Goal: Transaction & Acquisition: Purchase product/service

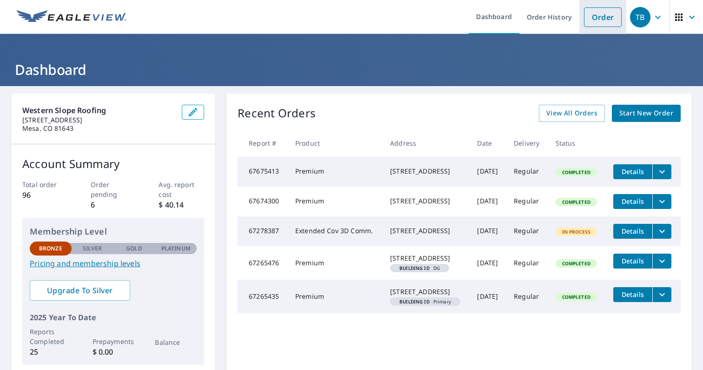
click at [612, 16] on link "Order" at bounding box center [603, 17] width 38 height 20
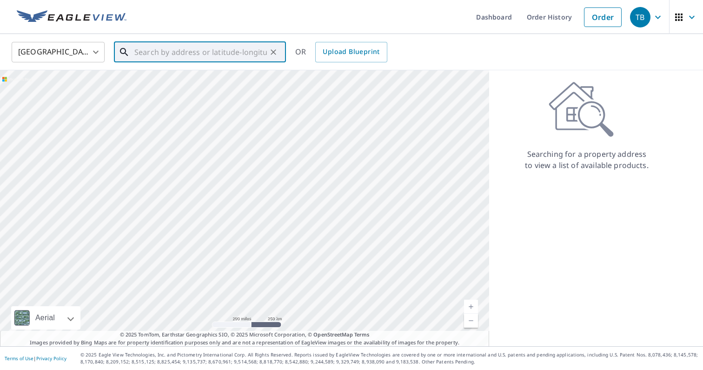
click at [187, 47] on input "text" at bounding box center [200, 52] width 133 height 26
paste input "[STREET_ADDRESS][PERSON_NAME],"
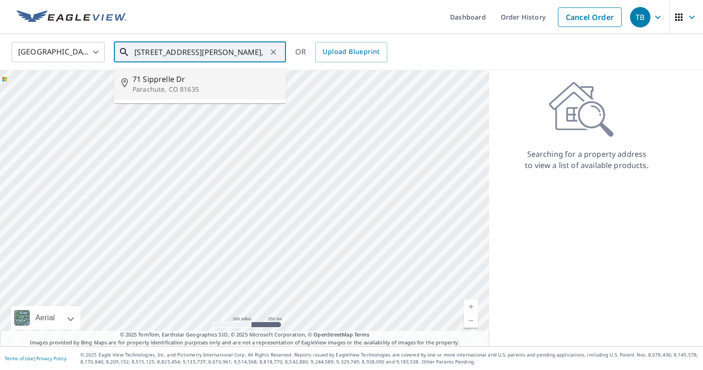
click at [207, 73] on span "71 Sipprelle Dr" at bounding box center [206, 78] width 146 height 11
type input "[STREET_ADDRESS][PERSON_NAME]"
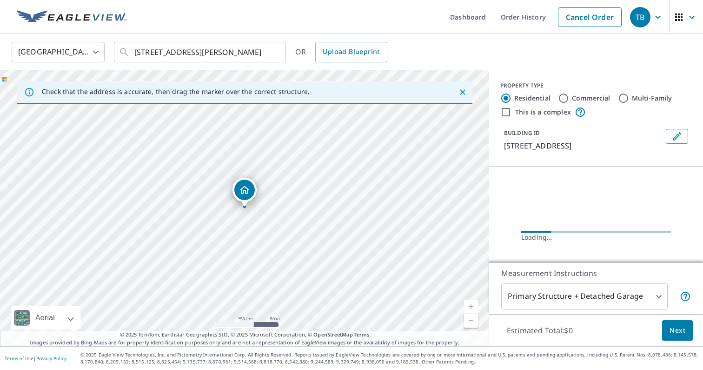
click at [471, 304] on link "Current Level 17, Zoom In" at bounding box center [471, 306] width 14 height 14
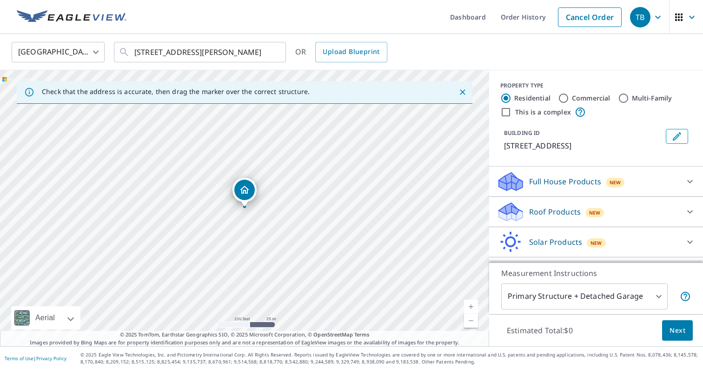
click at [471, 304] on link "Current Level 18, Zoom In" at bounding box center [471, 306] width 14 height 14
click at [473, 322] on link "Current Level 19, Zoom Out" at bounding box center [471, 320] width 14 height 14
drag, startPoint x: 296, startPoint y: 270, endPoint x: 298, endPoint y: 195, distance: 74.9
click at [298, 195] on div "[STREET_ADDRESS][PERSON_NAME]" at bounding box center [244, 208] width 489 height 276
click at [472, 306] on link "Current Level 18, Zoom In" at bounding box center [471, 306] width 14 height 14
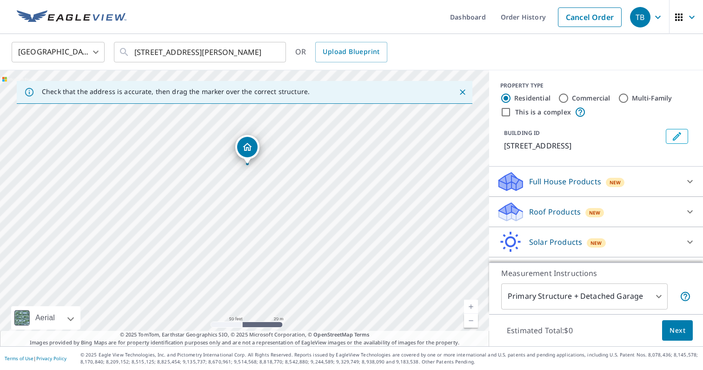
drag, startPoint x: 380, startPoint y: 180, endPoint x: 380, endPoint y: 287, distance: 106.9
click at [380, 287] on div "[STREET_ADDRESS][PERSON_NAME]" at bounding box center [244, 208] width 489 height 276
drag, startPoint x: 320, startPoint y: 196, endPoint x: 331, endPoint y: 242, distance: 47.4
click at [331, 242] on div "[STREET_ADDRESS][PERSON_NAME]" at bounding box center [244, 208] width 489 height 276
click at [542, 214] on p "Roof Products" at bounding box center [555, 211] width 52 height 11
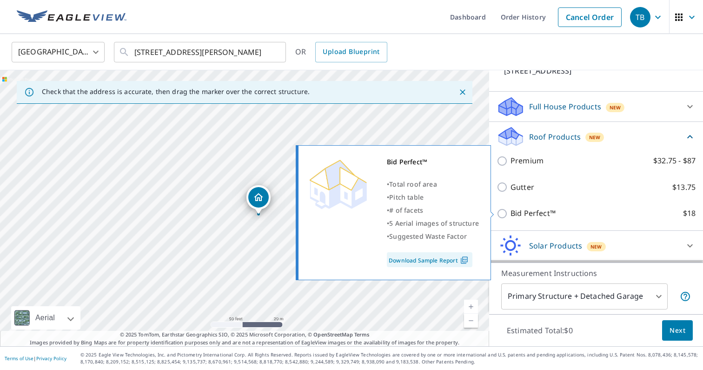
scroll to position [78, 0]
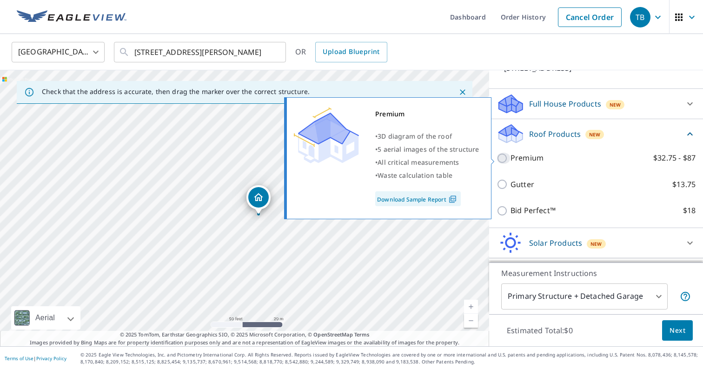
click at [504, 159] on input "Premium $32.75 - $87" at bounding box center [504, 157] width 14 height 11
checkbox input "true"
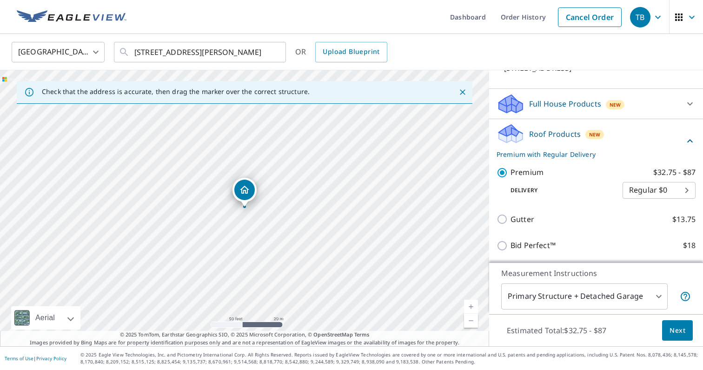
scroll to position [139, 0]
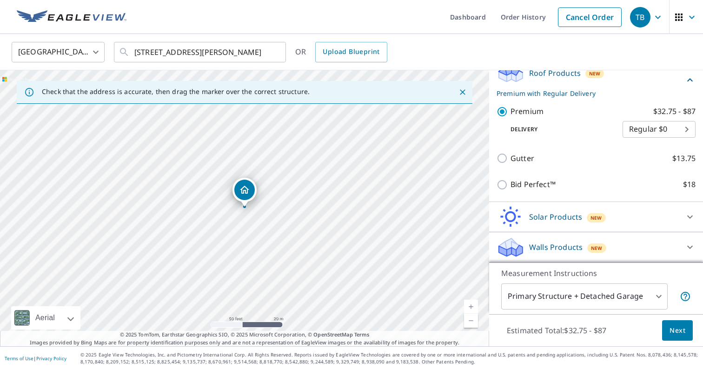
click at [591, 298] on body "TB TB Dashboard Order History Cancel Order TB [GEOGRAPHIC_DATA] [GEOGRAPHIC_DAT…" at bounding box center [351, 185] width 703 height 370
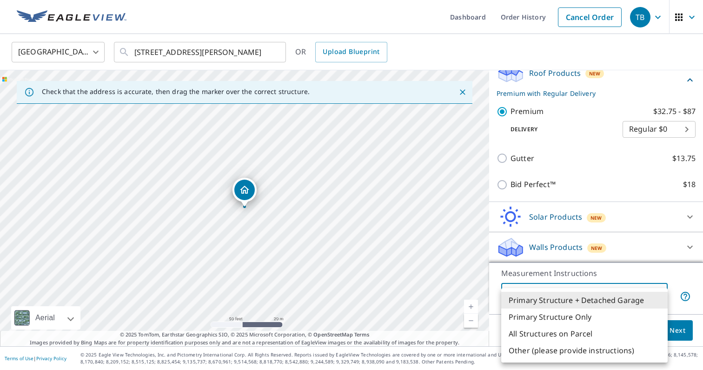
click at [588, 326] on li "All Structures on Parcel" at bounding box center [584, 333] width 166 height 17
type input "3"
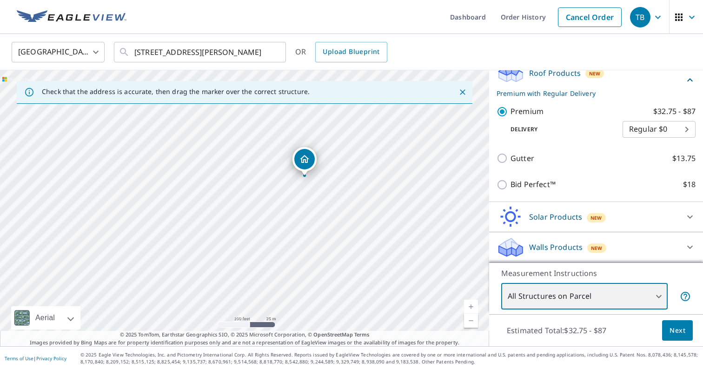
drag, startPoint x: 337, startPoint y: 260, endPoint x: 320, endPoint y: 244, distance: 23.3
click at [320, 244] on div "[STREET_ADDRESS][PERSON_NAME]" at bounding box center [244, 208] width 489 height 276
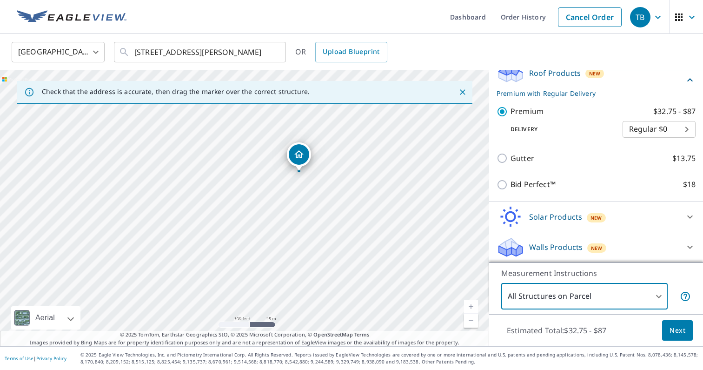
click at [678, 325] on span "Next" at bounding box center [677, 331] width 16 height 12
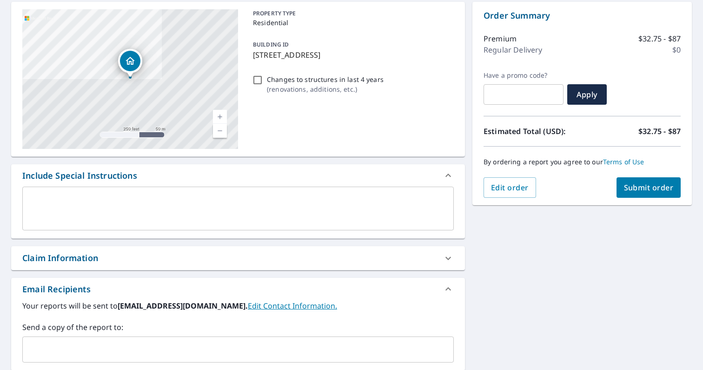
scroll to position [138, 0]
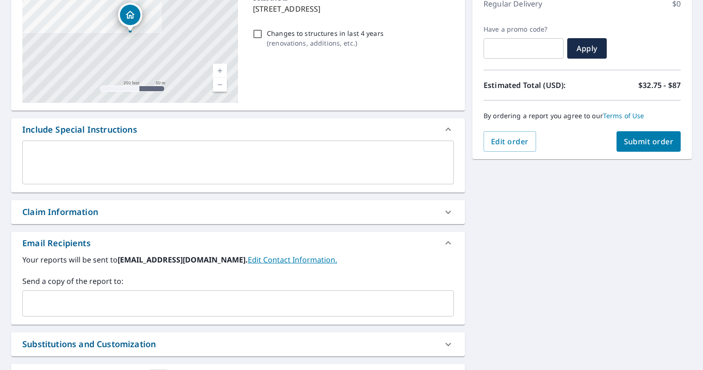
click at [373, 161] on textarea at bounding box center [238, 162] width 418 height 27
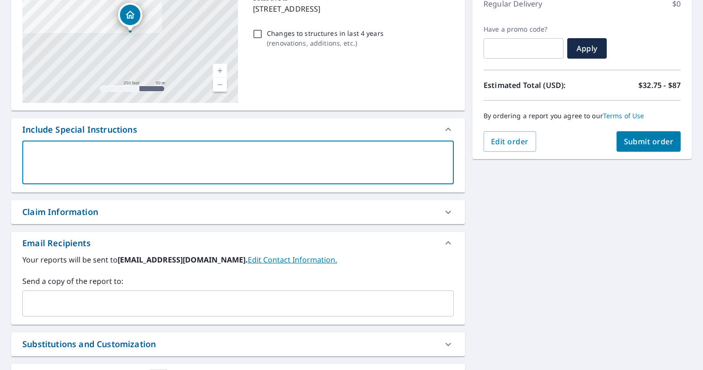
type textarea "P"
type textarea "x"
type textarea "Pl"
type textarea "x"
type textarea "Ple"
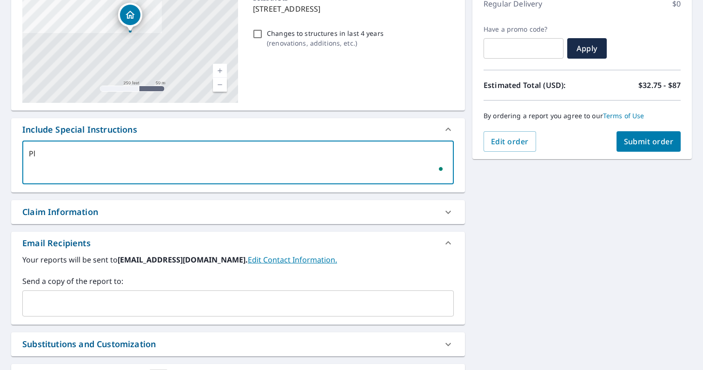
type textarea "x"
type textarea "Plea"
type textarea "x"
type textarea "Pleas"
type textarea "x"
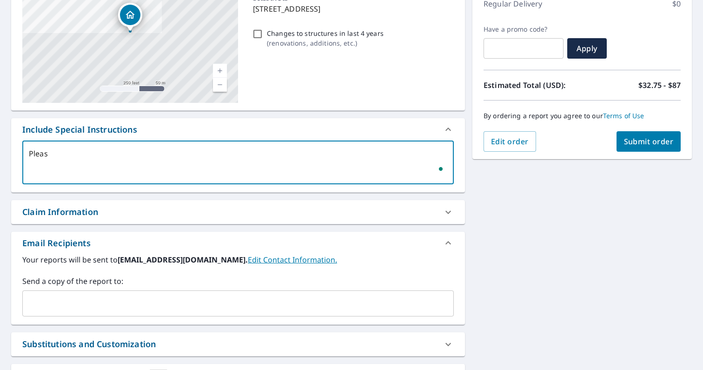
type textarea "Please"
type textarea "x"
type textarea "Please"
type textarea "x"
type textarea "Please b"
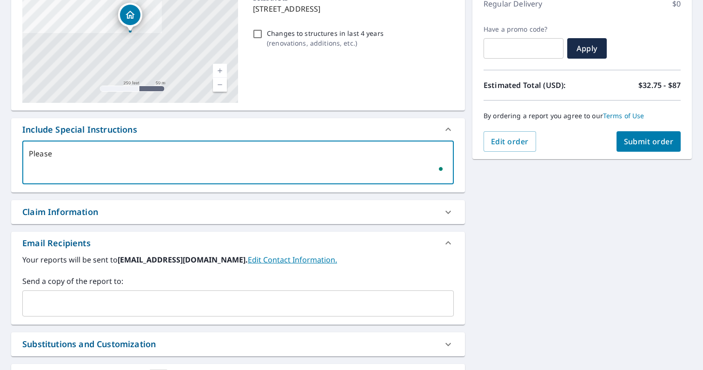
type textarea "x"
type textarea "Please br"
type textarea "x"
type textarea "Please bre"
type textarea "x"
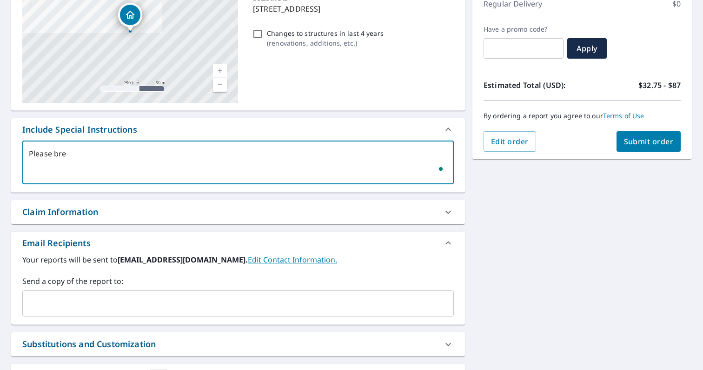
type textarea "Please brea"
type textarea "x"
type textarea "Please break"
type textarea "x"
type textarea "Please break"
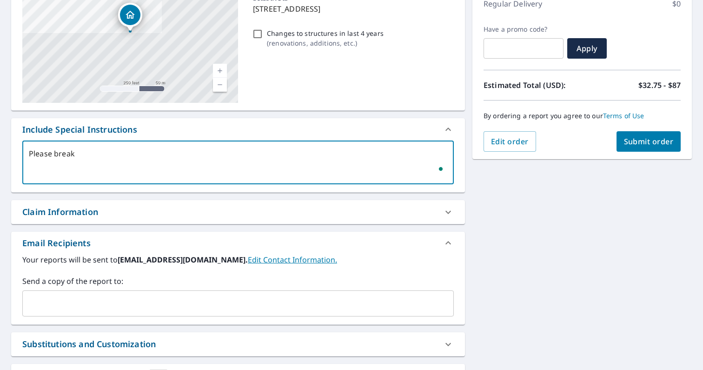
type textarea "x"
type textarea "Please break out"
type textarea "x"
type textarea "Please break out t"
type textarea "x"
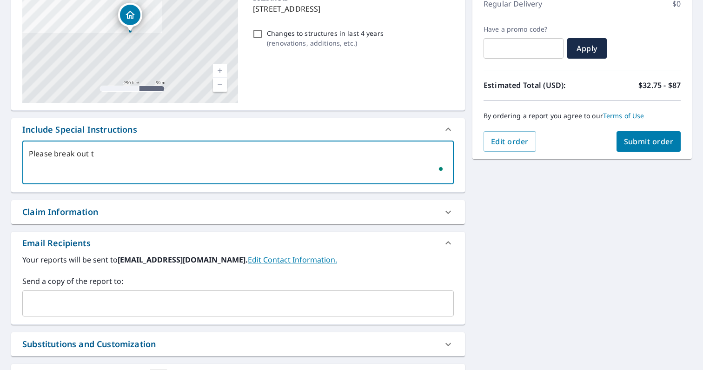
type textarea "Please break out th"
type textarea "x"
type textarea "Please break out the"
type textarea "x"
type textarea "Please break out the"
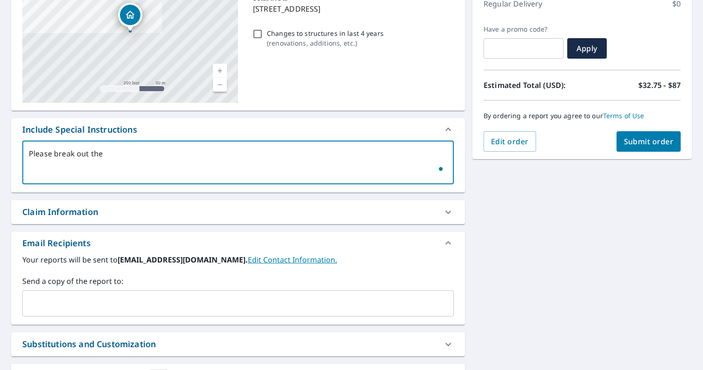
type textarea "x"
type textarea "Please break out the r"
type textarea "x"
type textarea "Please break out the ro"
type textarea "x"
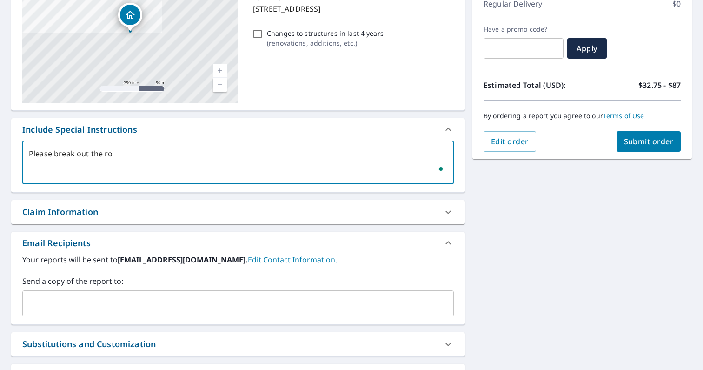
type textarea "Please break out the roo"
type textarea "x"
type textarea "Please break out the roof"
type textarea "x"
type textarea "Please break out the roof"
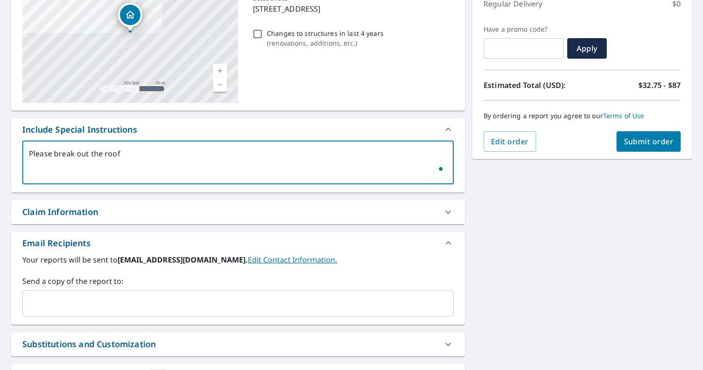
type textarea "x"
type textarea "Please break out the roof a"
type textarea "x"
type textarea "Please break out the roof ab"
type textarea "x"
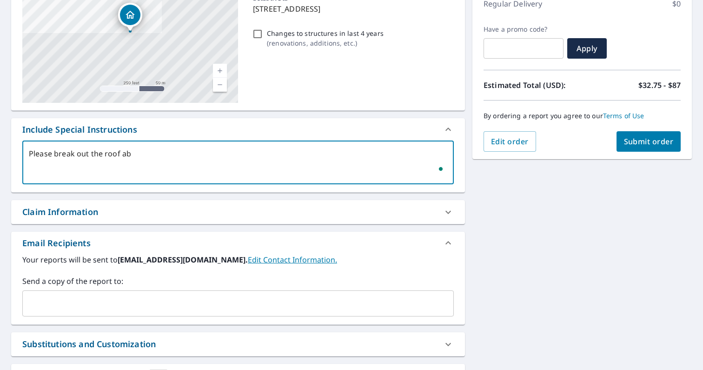
type textarea "Please break out the roof abo"
type textarea "x"
type textarea "Please break out the roof abov"
type textarea "x"
type textarea "Please break out the roof above"
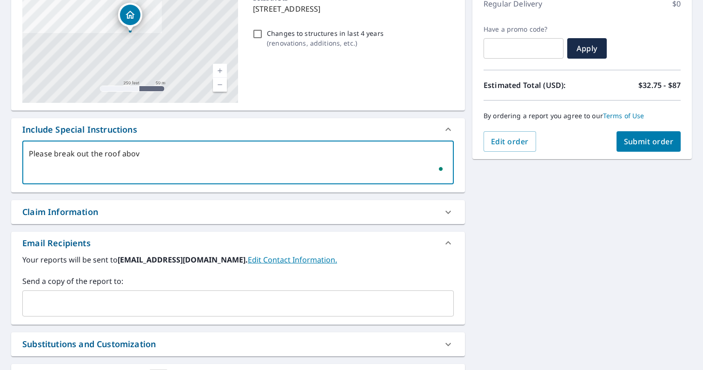
type textarea "x"
type textarea "Please break out the roof above"
type textarea "x"
type textarea "Please break out the roof above C"
type textarea "x"
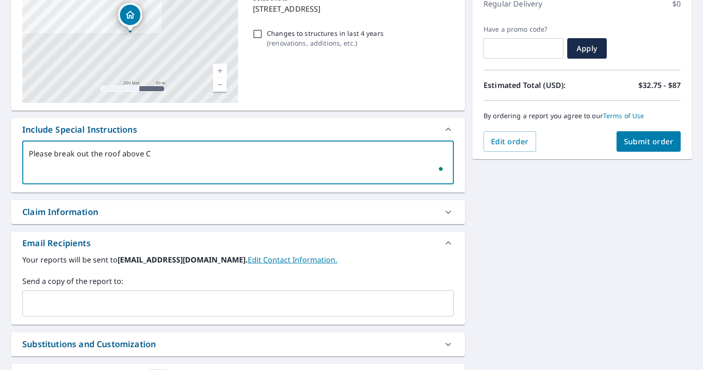
type textarea "Please break out the roof above Cl"
type textarea "x"
type textarea "Please break out the roof above Cla"
type textarea "x"
type textarea "Please break out the roof above Clar"
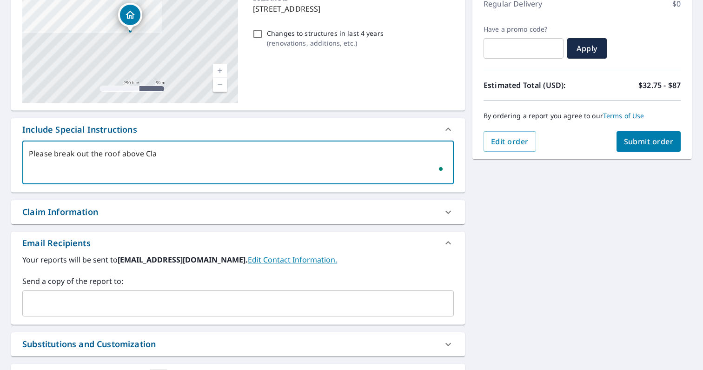
type textarea "x"
type textarea "Please break out the roof above [PERSON_NAME]"
type textarea "x"
type textarea "Please break out the roof above [PERSON_NAME]"
type textarea "x"
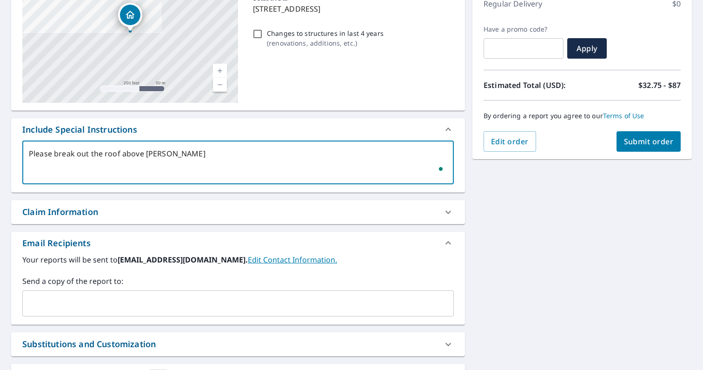
type textarea "Please break out the roof above [PERSON_NAME]"
type textarea "x"
type textarea "Please break out the roof above [PERSON_NAME] M"
type textarea "x"
type textarea "Please break out the roof above Clarks MA"
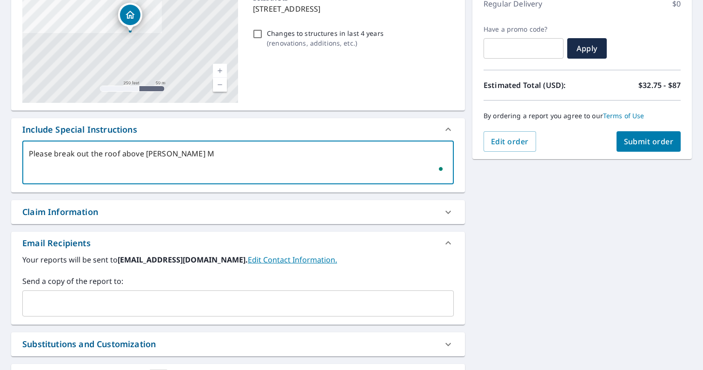
type textarea "x"
type textarea "Please break out the roof above Clarks MAr"
type textarea "x"
type textarea "Please break out the roof above [GEOGRAPHIC_DATA]"
type textarea "x"
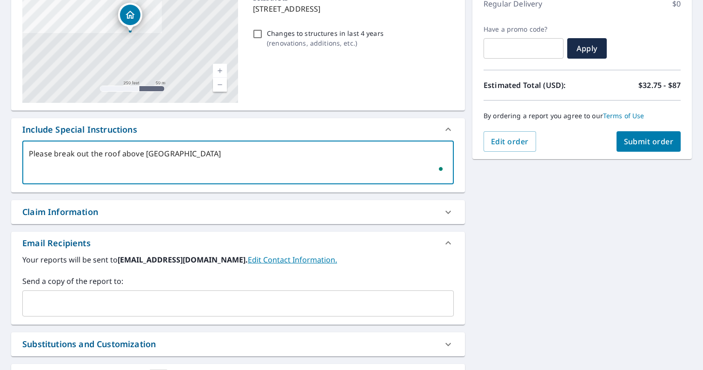
type textarea "Please break out the roof above [PERSON_NAME][GEOGRAPHIC_DATA]"
type textarea "x"
type textarea "Please break out the roof above [GEOGRAPHIC_DATA]"
type textarea "x"
type textarea "Please break out the roof above Clarks MAr"
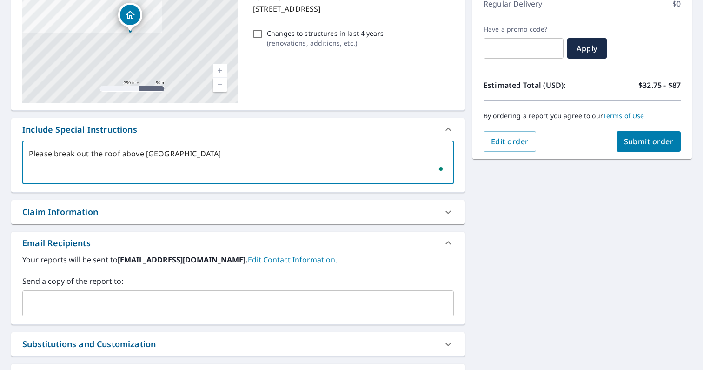
type textarea "x"
type textarea "Please break out the roof above Clarks MA"
type textarea "x"
type textarea "Please break out the roof above [PERSON_NAME] M"
type textarea "x"
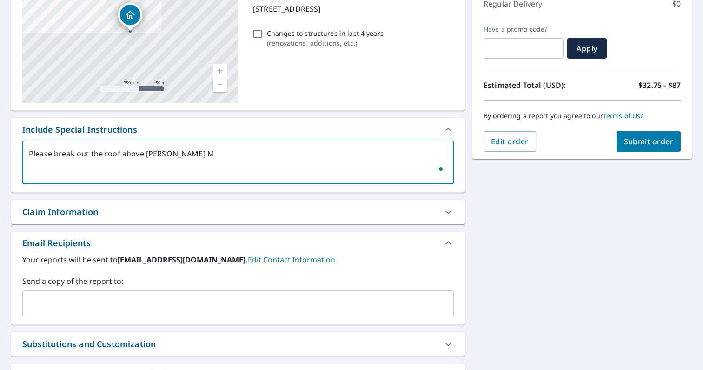
type textarea "Please break out the roof above Clarks Ma"
type textarea "x"
type textarea "Please break out the roof above Clarks Mar"
type textarea "x"
type textarea "Please break out the roof above Clarks Mark"
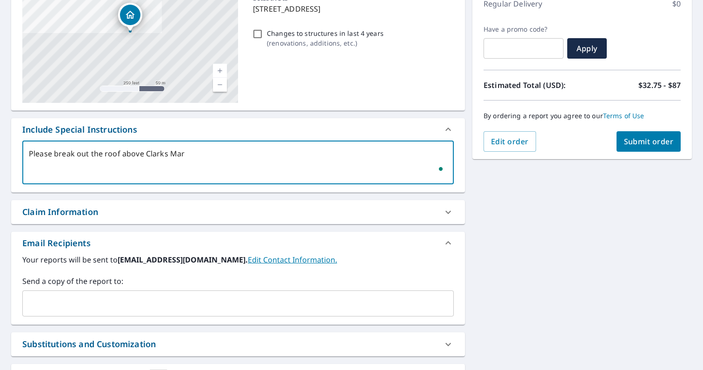
type textarea "x"
type textarea "Please break out the roof above Clarks Marke"
type textarea "x"
type textarea "Please break out the roof above [GEOGRAPHIC_DATA]"
type textarea "x"
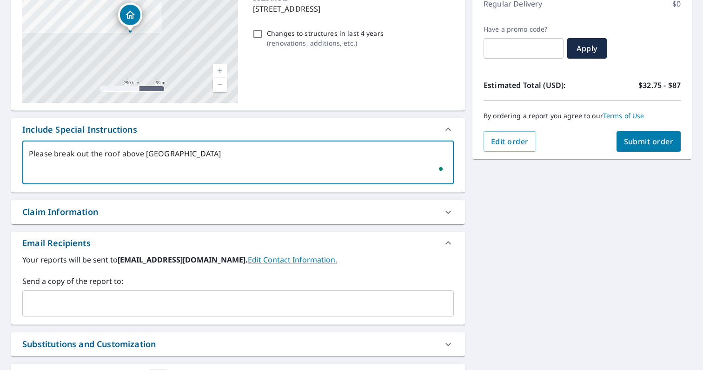
type textarea "Please break out the roof above [GEOGRAPHIC_DATA]"
type textarea "x"
type textarea "Please break out the roof above Clarks Market s"
type textarea "x"
type textarea "Please break out the roof above [GEOGRAPHIC_DATA] se"
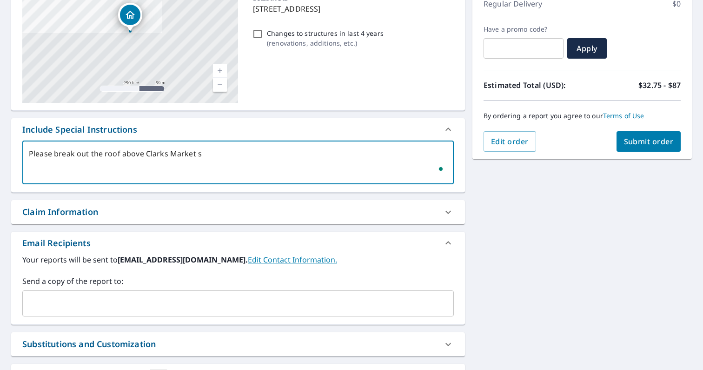
type textarea "x"
type textarea "Please break out the roof above [GEOGRAPHIC_DATA] sep"
type textarea "x"
type textarea "Please break out the roof above [GEOGRAPHIC_DATA] [PERSON_NAME]"
type textarea "x"
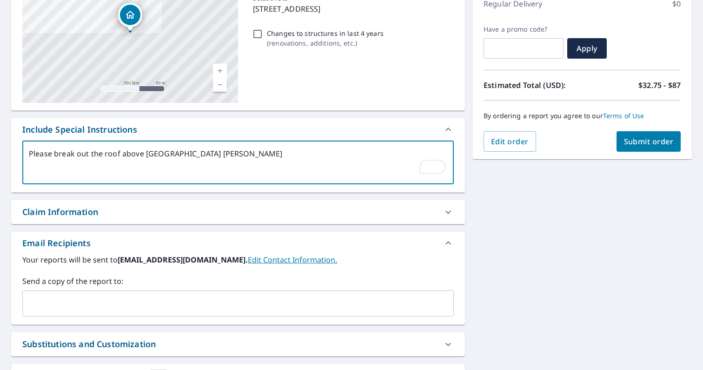
type textarea "Please break out the roof above Clarks Market [PERSON_NAME]"
type textarea "x"
type textarea "Please break out the roof above [GEOGRAPHIC_DATA] sepera"
type textarea "x"
type textarea "Please break out the roof above Clarks Market seperat"
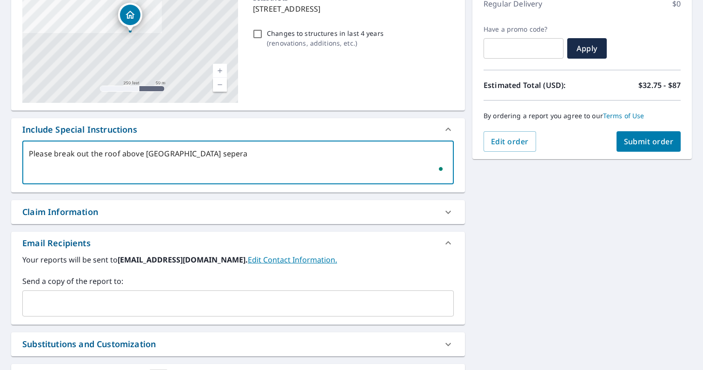
type textarea "x"
type textarea "Please break out the roof above Clarks Market seperatl"
type textarea "x"
type textarea "Please break out the roof above Clarks Market seperatly"
type textarea "x"
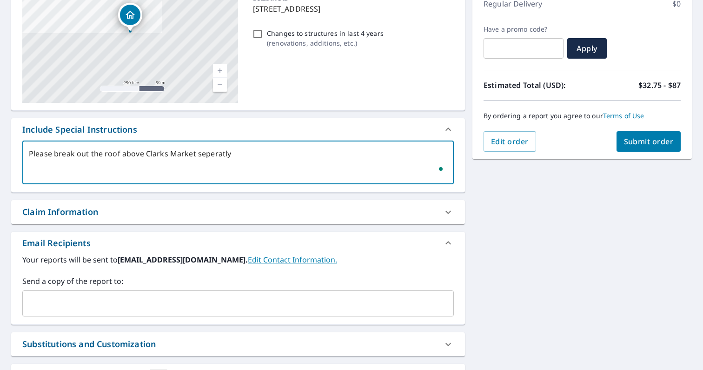
type textarea "Please break out the roof above Clarks Market seperatly"
type textarea "x"
click at [216, 155] on textarea "Please break out the roof above Clarks Market seperatly" at bounding box center [238, 162] width 418 height 27
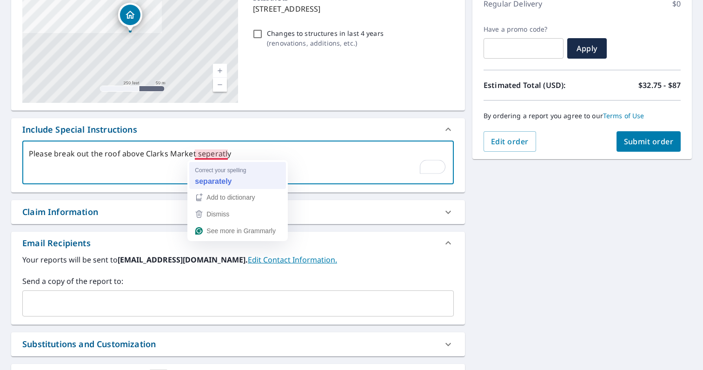
type textarea "Please break out the roof above [GEOGRAPHIC_DATA] separately"
type textarea "x"
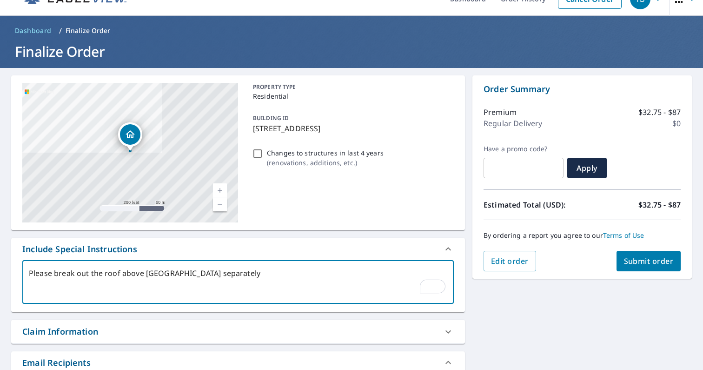
scroll to position [5, 0]
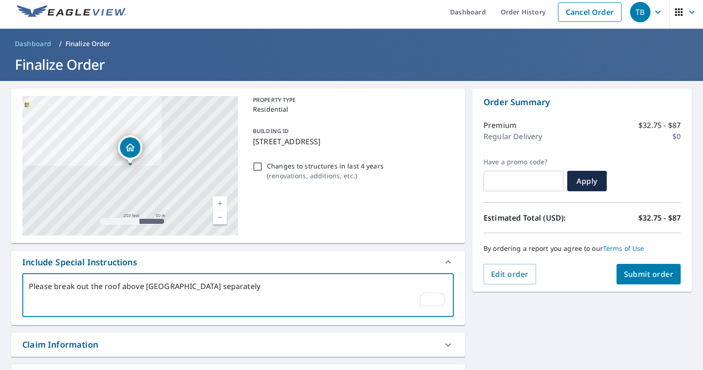
type textarea "Please break out the roof above [GEOGRAPHIC_DATA] separately"
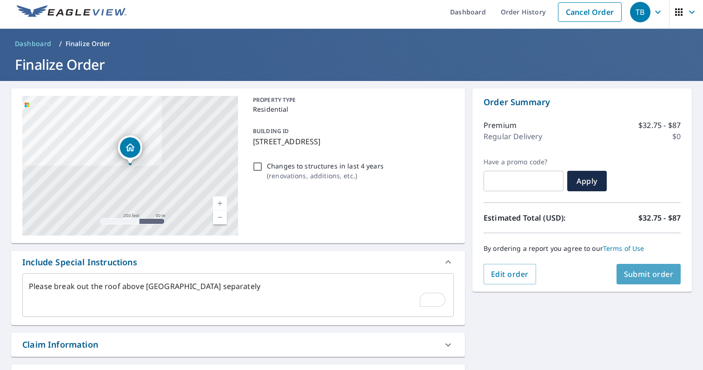
click at [629, 273] on span "Submit order" at bounding box center [649, 274] width 50 height 10
type textarea "x"
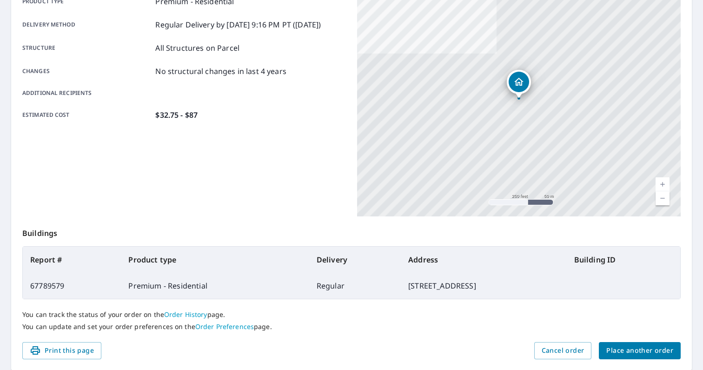
scroll to position [177, 0]
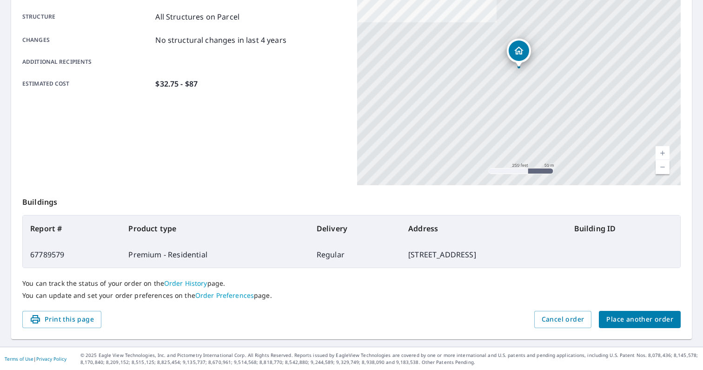
click at [617, 316] on span "Place another order" at bounding box center [639, 319] width 67 height 12
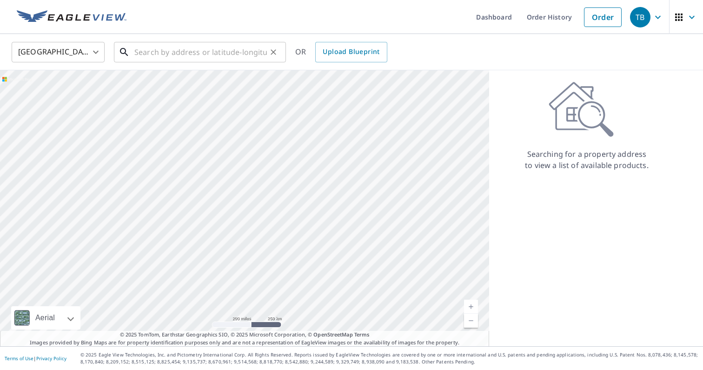
click at [177, 47] on input "text" at bounding box center [200, 52] width 133 height 26
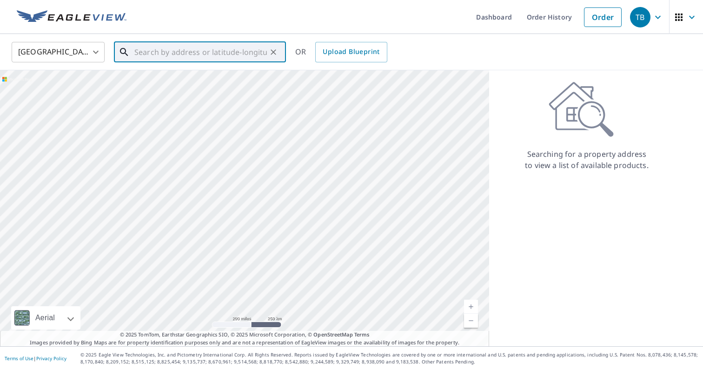
paste input "[STREET_ADDRESS][PERSON_NAME]"
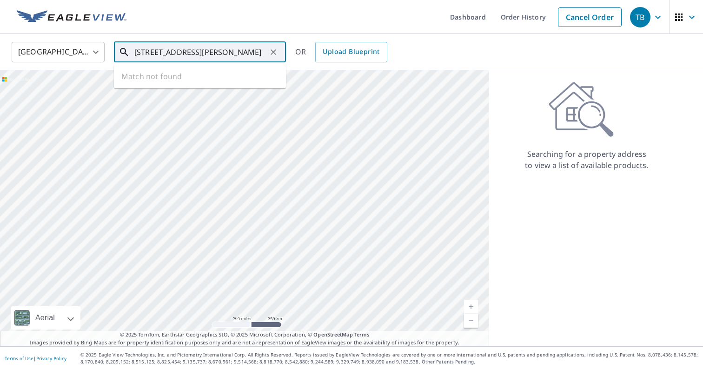
scroll to position [0, 19]
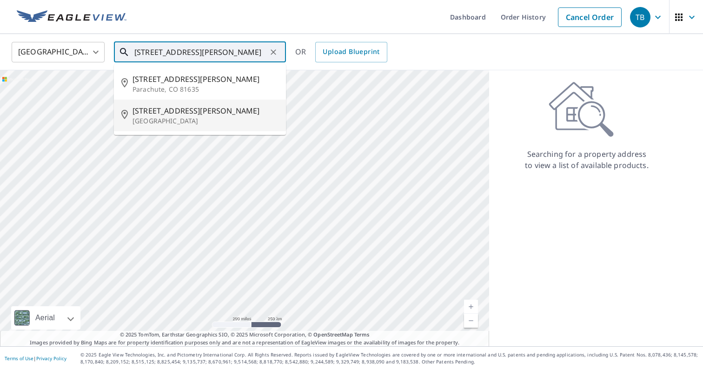
type input "[STREET_ADDRESS][PERSON_NAME]"
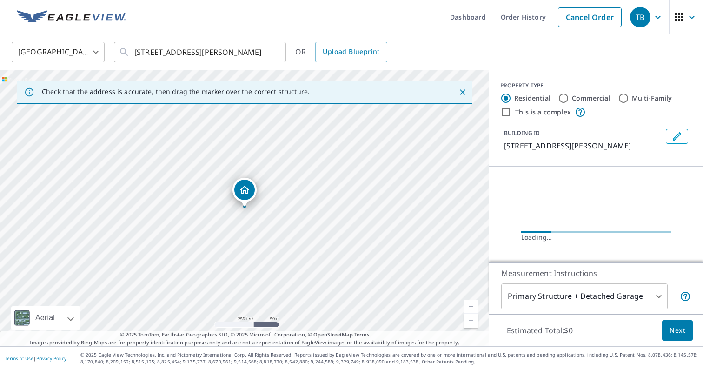
click at [471, 299] on link "Current Level 17, Zoom In" at bounding box center [471, 306] width 14 height 14
click at [471, 299] on link "Current Level 18, Zoom In" at bounding box center [471, 306] width 14 height 14
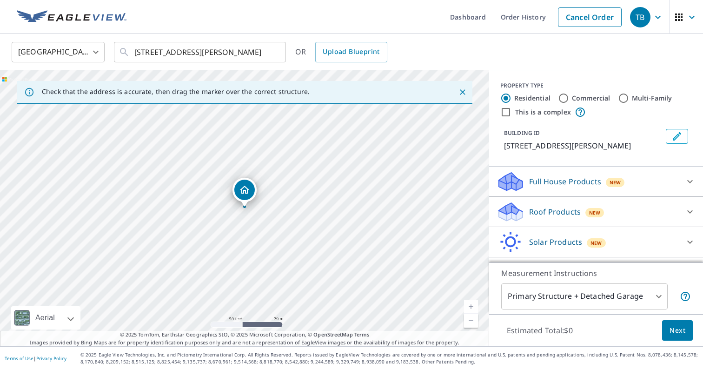
click at [562, 302] on body "TB TB Dashboard Order History Cancel Order TB [GEOGRAPHIC_DATA] US ​ [STREET_AD…" at bounding box center [351, 185] width 703 height 370
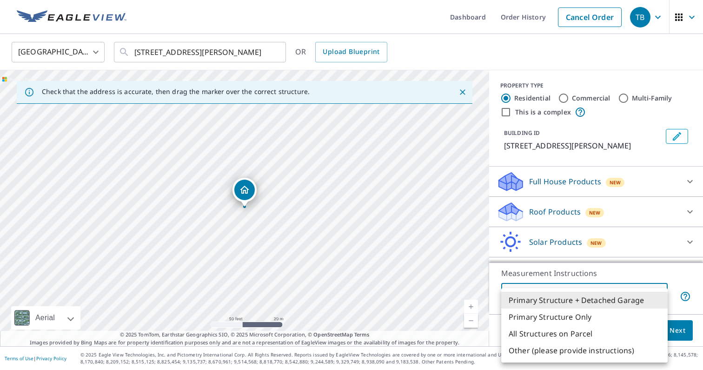
click at [561, 337] on li "All Structures on Parcel" at bounding box center [584, 333] width 166 height 17
type input "3"
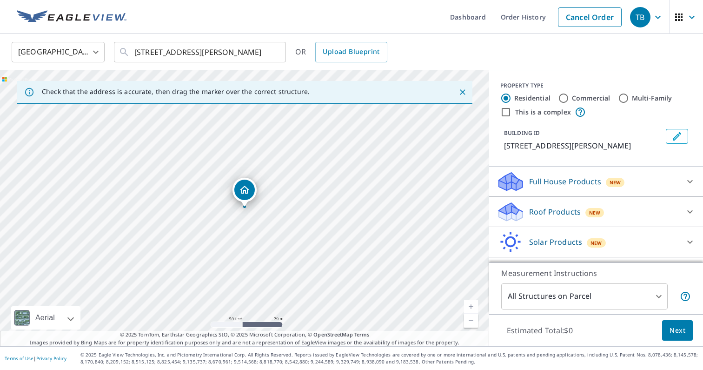
click at [536, 213] on p "Roof Products" at bounding box center [555, 211] width 52 height 11
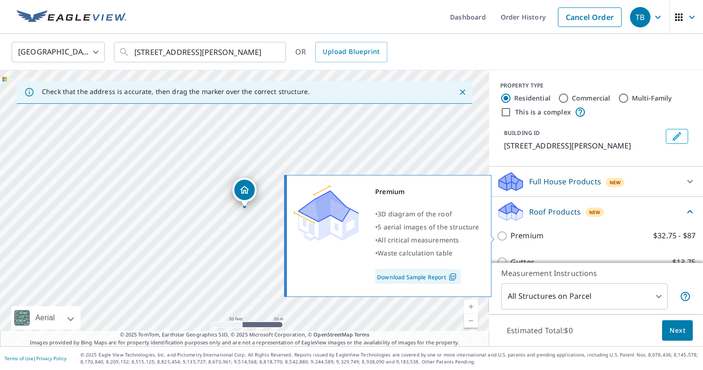
click at [502, 232] on input "Premium $32.75 - $87" at bounding box center [504, 235] width 14 height 11
checkbox input "true"
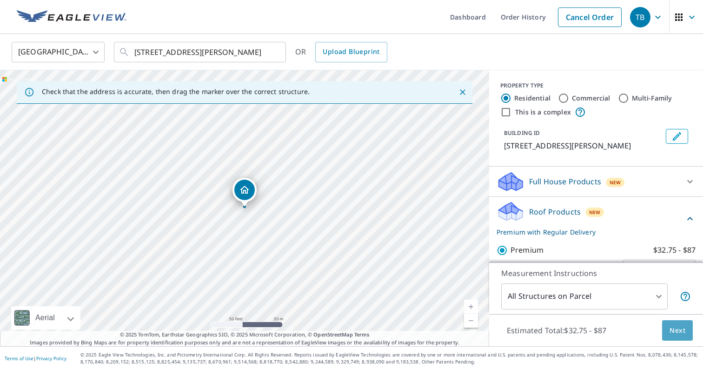
click at [672, 325] on span "Next" at bounding box center [677, 331] width 16 height 12
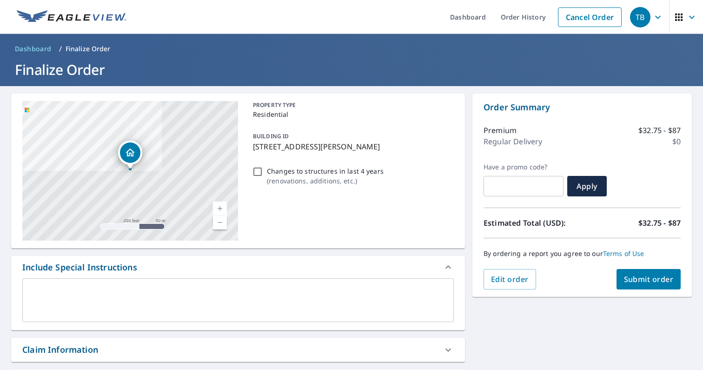
click at [647, 278] on span "Submit order" at bounding box center [649, 279] width 50 height 10
